Goal: Task Accomplishment & Management: Complete application form

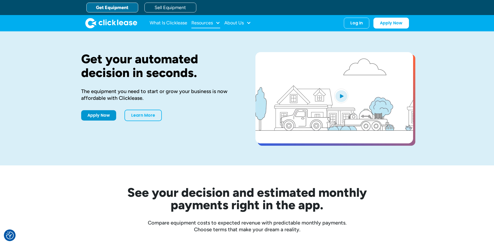
click at [219, 23] on div at bounding box center [217, 22] width 5 height 5
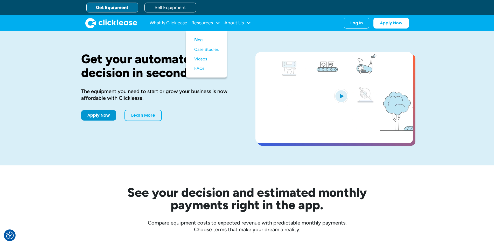
click at [119, 7] on link "Get Equipment" at bounding box center [112, 8] width 52 height 10
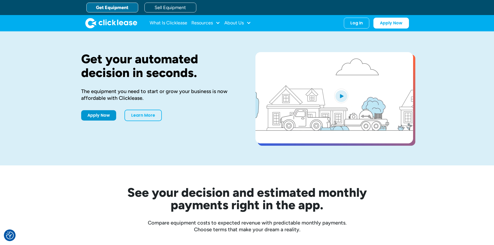
click at [119, 6] on link "Get Equipment" at bounding box center [112, 8] width 52 height 10
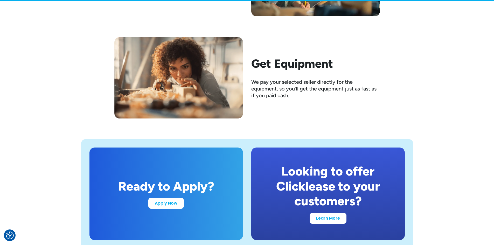
scroll to position [959, 0]
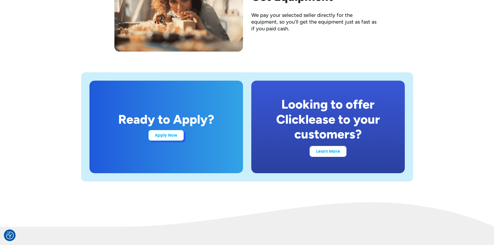
click at [164, 136] on link "Apply Now" at bounding box center [166, 135] width 36 height 11
